Goal: Task Accomplishment & Management: Manage account settings

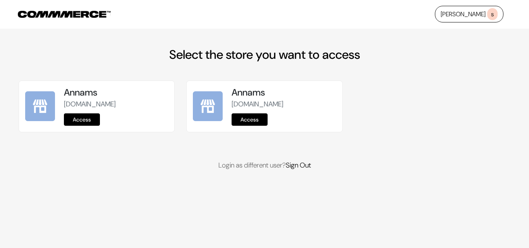
click at [93, 122] on link "Access" at bounding box center [82, 120] width 36 height 12
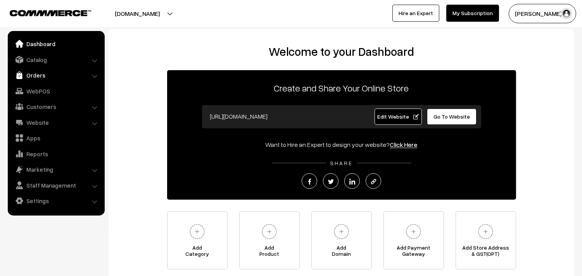
click at [41, 78] on link "Orders" at bounding box center [56, 75] width 92 height 14
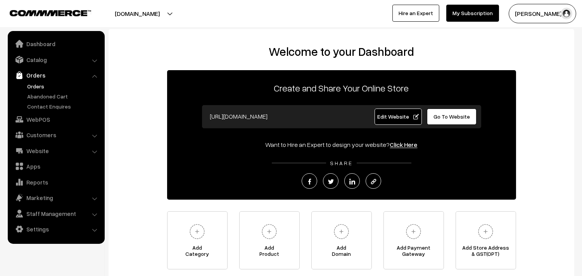
click at [39, 83] on link "Orders" at bounding box center [63, 86] width 77 height 8
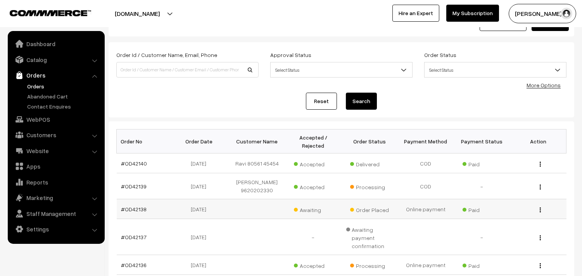
scroll to position [43, 0]
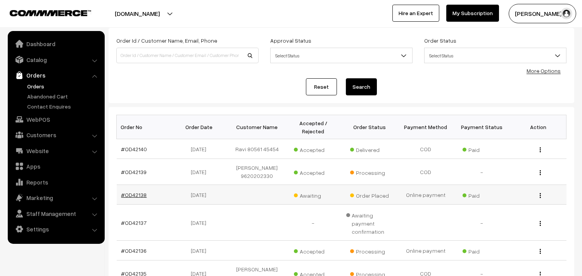
click at [137, 191] on link "#OD42138" at bounding box center [134, 194] width 26 height 7
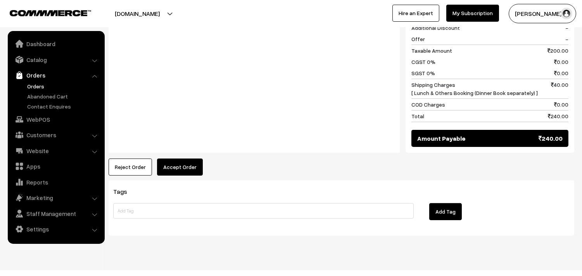
click at [175, 158] on button "Accept Order" at bounding box center [180, 166] width 46 height 17
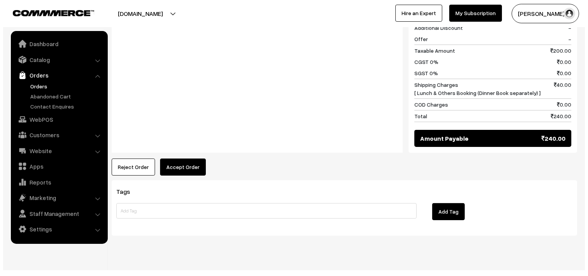
scroll to position [355, 0]
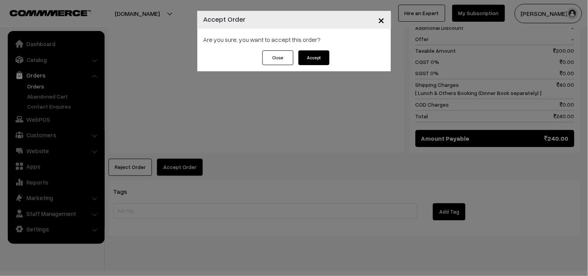
click at [322, 55] on button "Accept" at bounding box center [313, 57] width 31 height 15
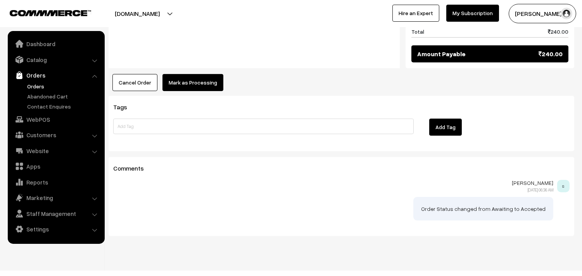
click at [210, 74] on button "Mark as Processing" at bounding box center [192, 82] width 61 height 17
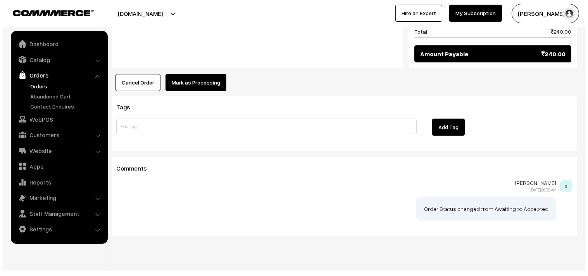
scroll to position [440, 0]
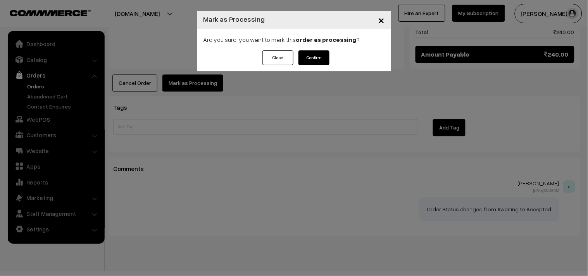
click at [312, 51] on button "Confirm" at bounding box center [313, 57] width 31 height 15
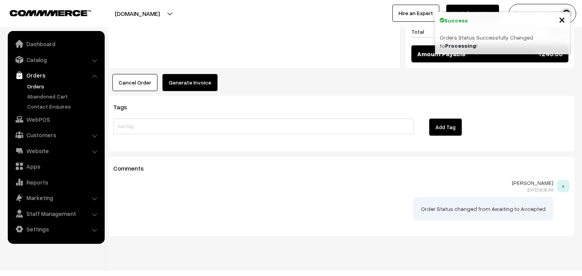
click at [208, 74] on button "Generate Invoice" at bounding box center [189, 82] width 55 height 17
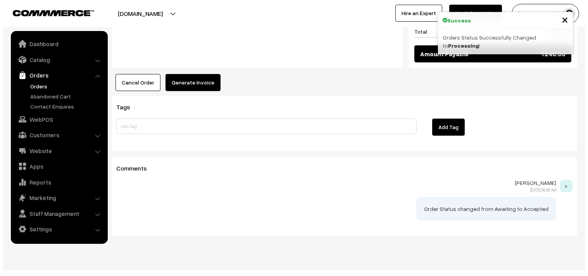
scroll to position [440, 0]
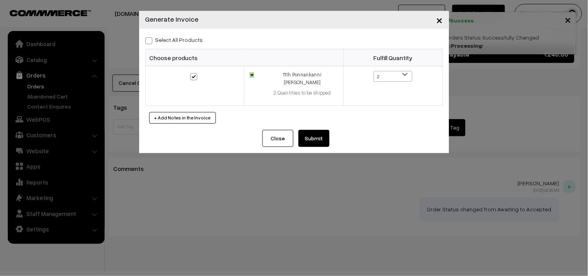
click at [316, 130] on button "Submit" at bounding box center [313, 138] width 31 height 17
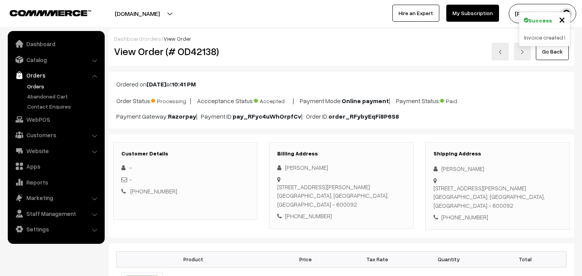
scroll to position [439, 0]
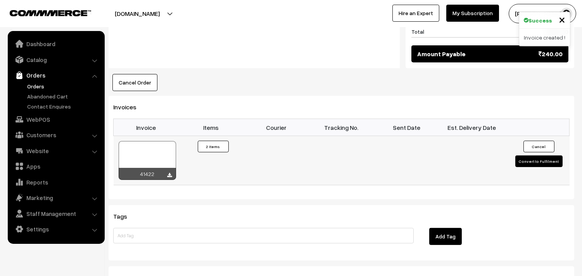
click at [157, 148] on div at bounding box center [147, 160] width 57 height 39
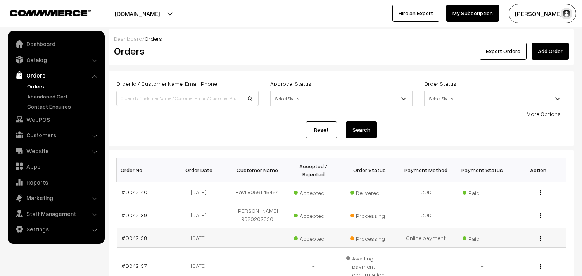
scroll to position [81, 0]
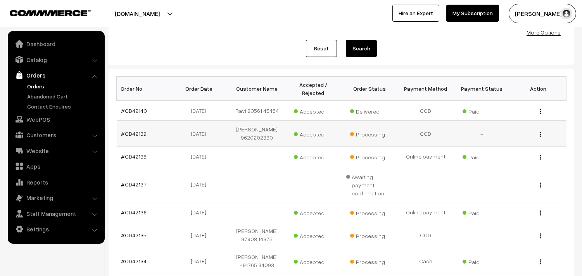
click at [137, 134] on td "#OD42139" at bounding box center [145, 134] width 56 height 26
click at [137, 131] on link "#OD42139" at bounding box center [134, 133] width 26 height 7
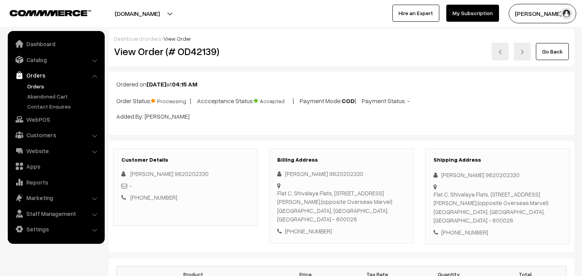
scroll to position [482, 0]
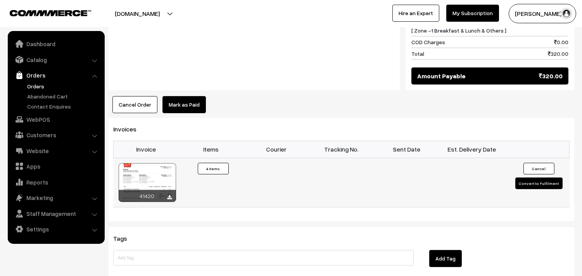
click at [153, 165] on div at bounding box center [147, 182] width 57 height 39
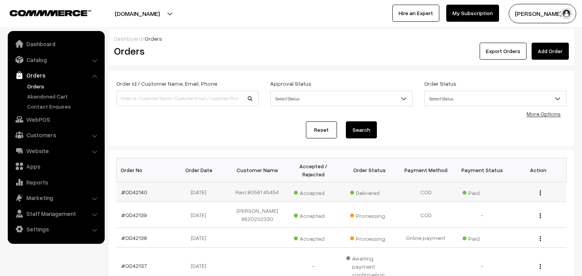
scroll to position [81, 0]
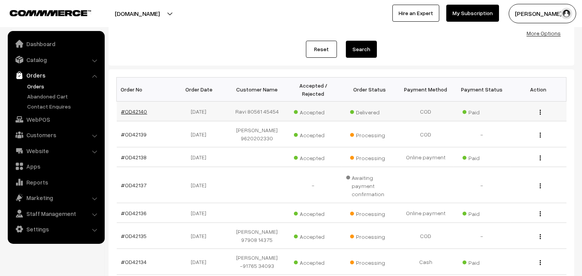
click at [140, 109] on link "#OD42140" at bounding box center [134, 111] width 26 height 7
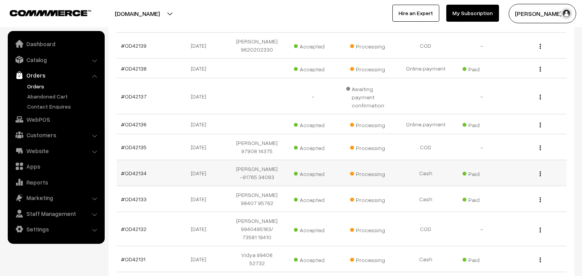
scroll to position [234, 0]
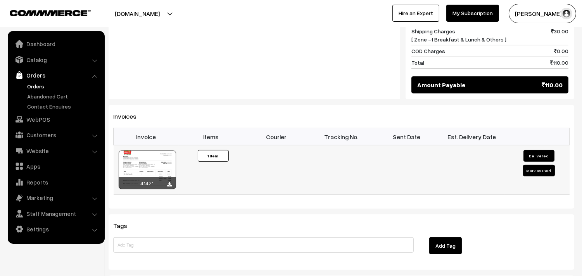
scroll to position [431, 0]
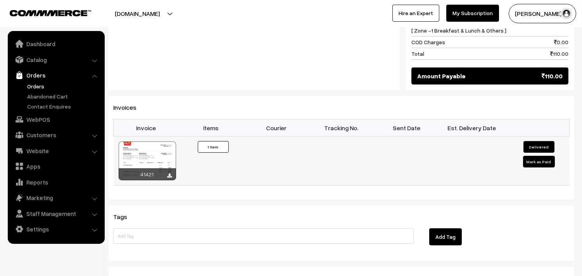
click at [157, 141] on div at bounding box center [147, 160] width 57 height 39
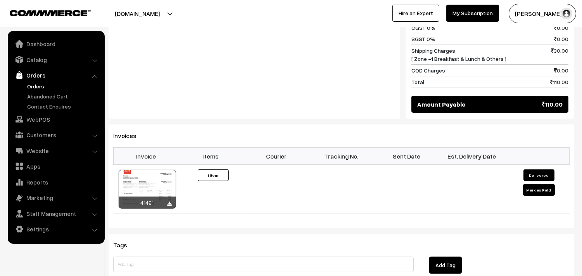
scroll to position [388, 0]
